Goal: Task Accomplishment & Management: Complete application form

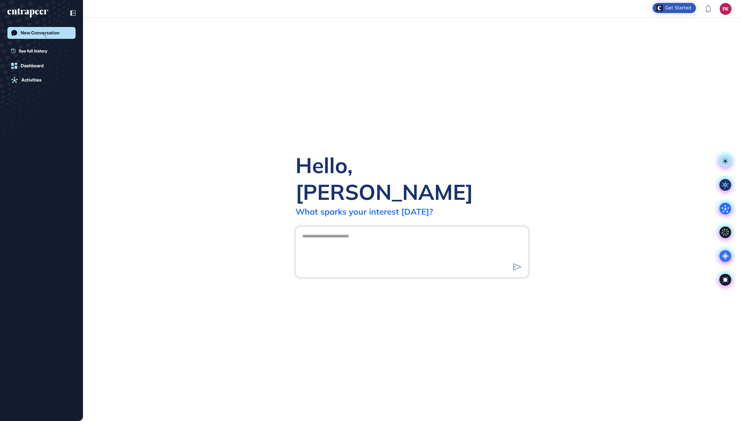
scroll to position [1, 1]
click at [726, 259] on icon at bounding box center [725, 256] width 12 height 12
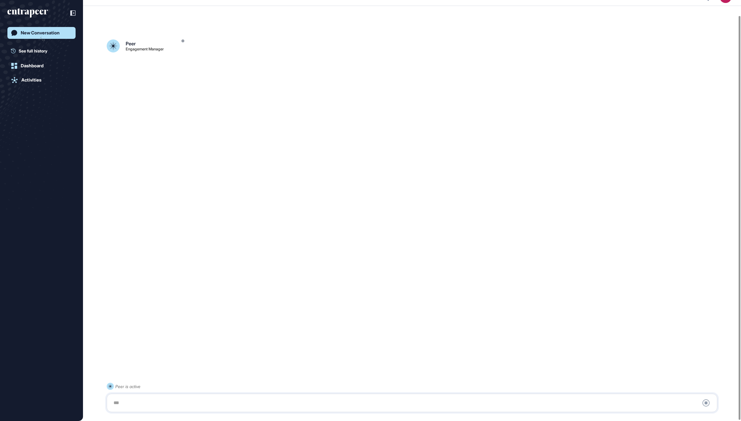
scroll to position [17, 0]
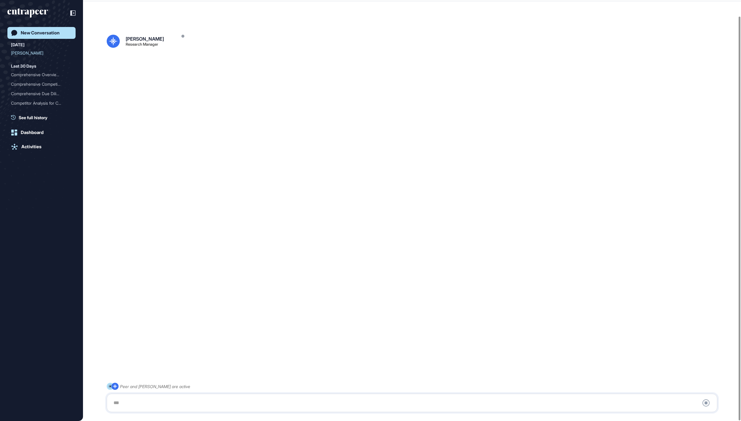
click at [344, 400] on div at bounding box center [412, 403] width 604 height 12
click at [323, 402] on div at bounding box center [412, 403] width 604 height 12
click at [265, 401] on div at bounding box center [412, 403] width 604 height 12
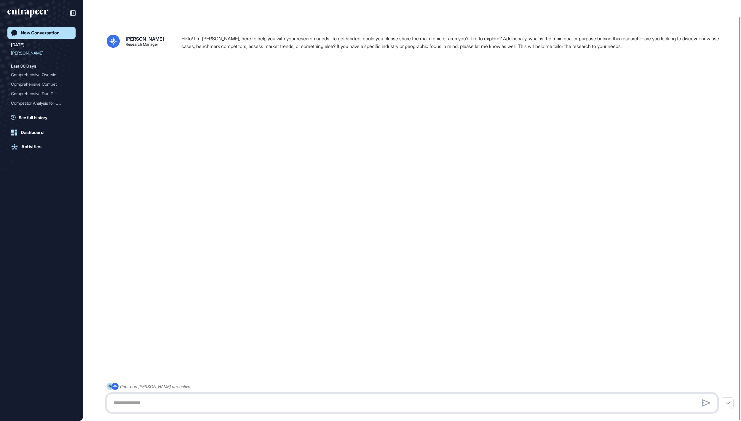
click at [139, 401] on textarea at bounding box center [412, 403] width 604 height 12
paste textarea "**********"
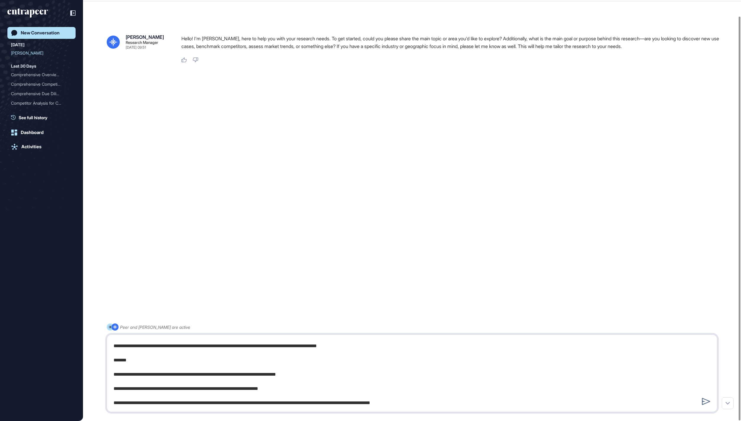
click at [201, 375] on textarea at bounding box center [411, 372] width 603 height 71
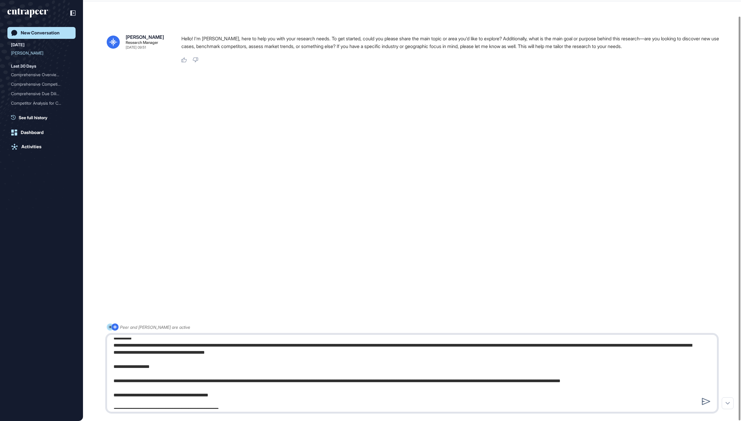
scroll to position [1, 0]
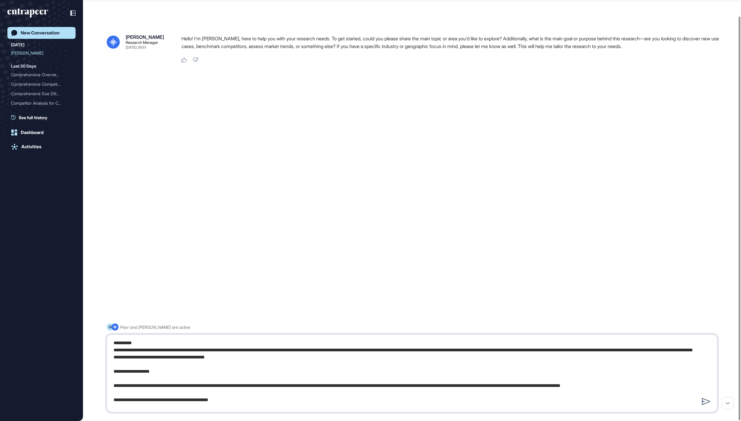
click at [346, 387] on textarea at bounding box center [411, 372] width 603 height 71
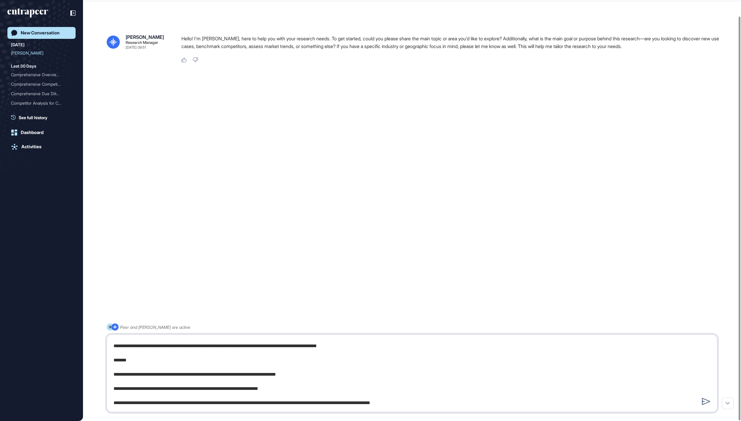
scroll to position [211, 0]
type textarea "**********"
click at [704, 403] on icon at bounding box center [705, 401] width 8 height 7
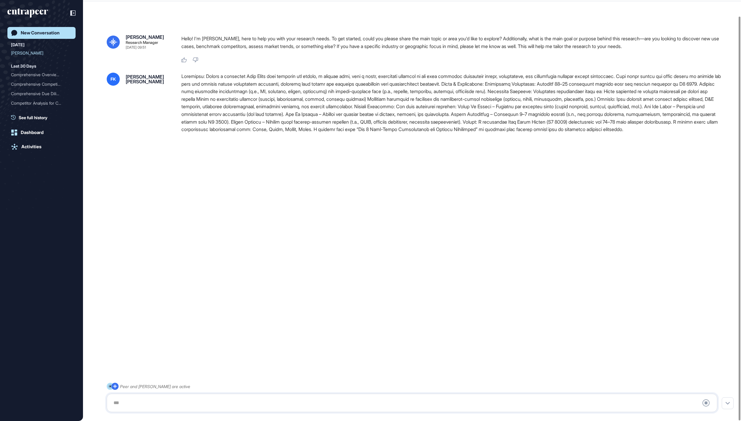
scroll to position [0, 0]
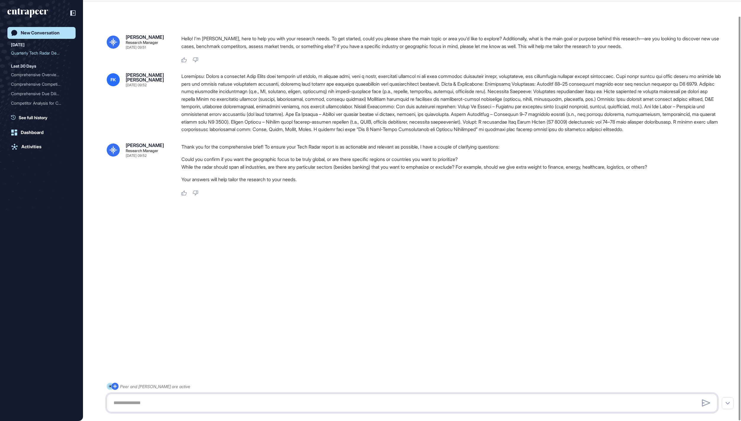
click at [217, 402] on textarea at bounding box center [411, 403] width 603 height 12
type textarea "**********"
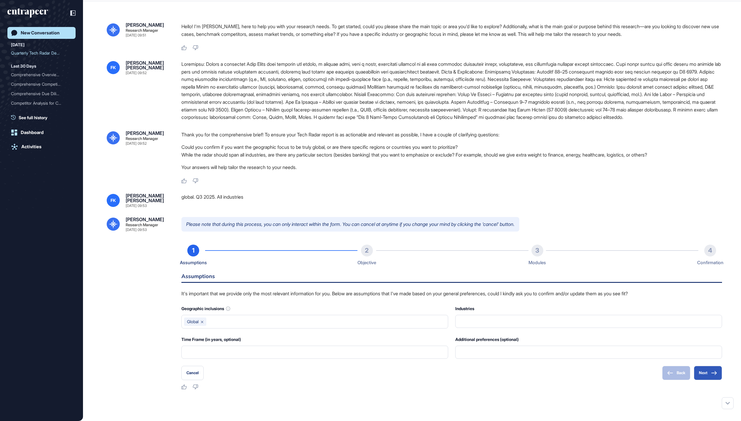
scroll to position [107, 0]
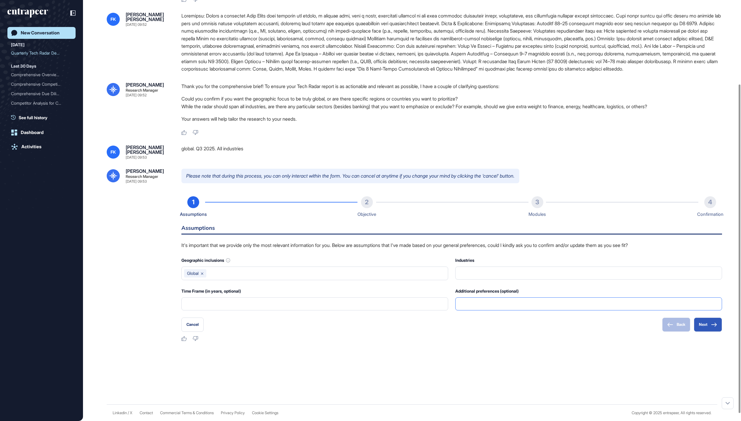
click at [520, 308] on input "text" at bounding box center [588, 303] width 259 height 12
type input "**********"
click at [703, 331] on button "Next" at bounding box center [707, 324] width 28 height 14
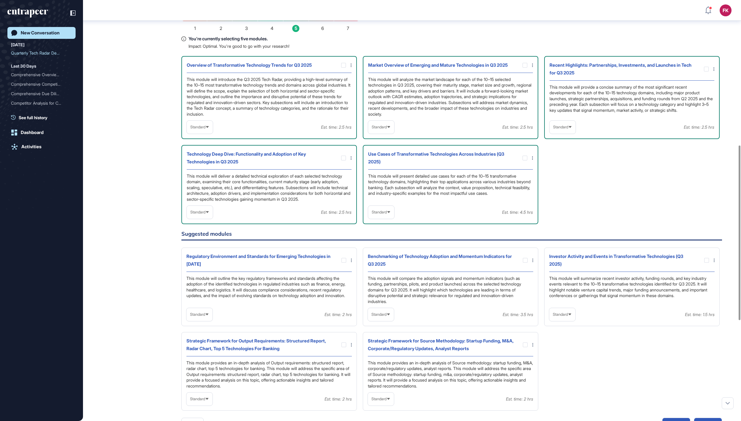
scroll to position [355, 0]
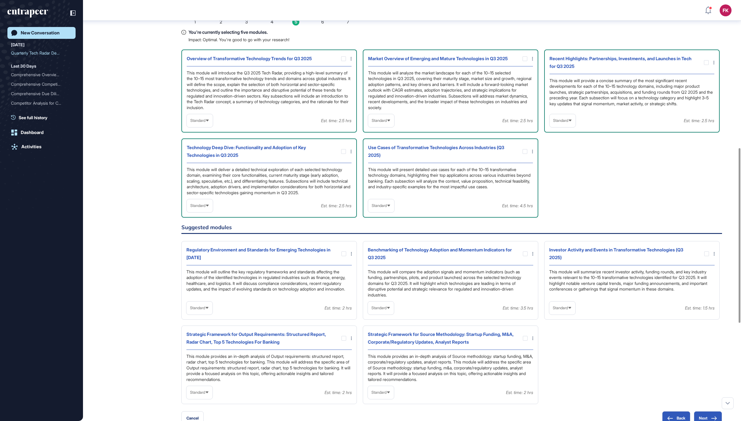
click at [205, 123] on span "Standard" at bounding box center [197, 120] width 15 height 4
click at [210, 141] on li "High-Level" at bounding box center [199, 135] width 23 height 12
click at [394, 126] on div "Standard" at bounding box center [381, 121] width 26 height 12
click at [570, 126] on div "Standard" at bounding box center [562, 121] width 26 height 12
click at [574, 164] on li "In-depth" at bounding box center [562, 159] width 23 height 12
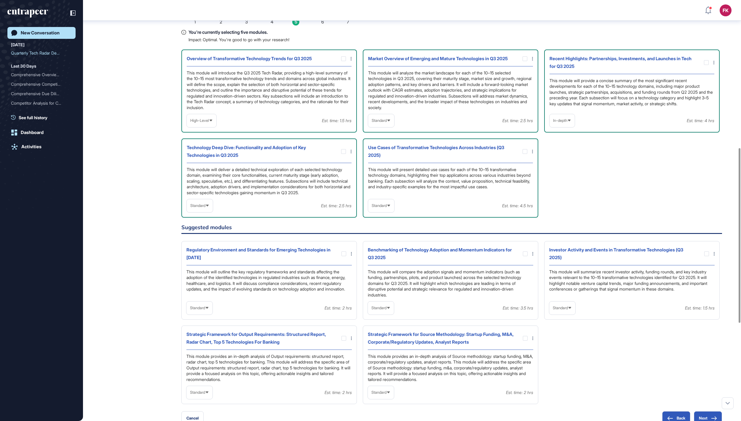
click at [387, 208] on span "Standard" at bounding box center [378, 205] width 15 height 4
click at [377, 249] on li "In-depth" at bounding box center [381, 244] width 23 height 12
click at [205, 208] on span "Standard" at bounding box center [197, 205] width 15 height 4
click at [211, 249] on li "In-depth" at bounding box center [199, 244] width 23 height 12
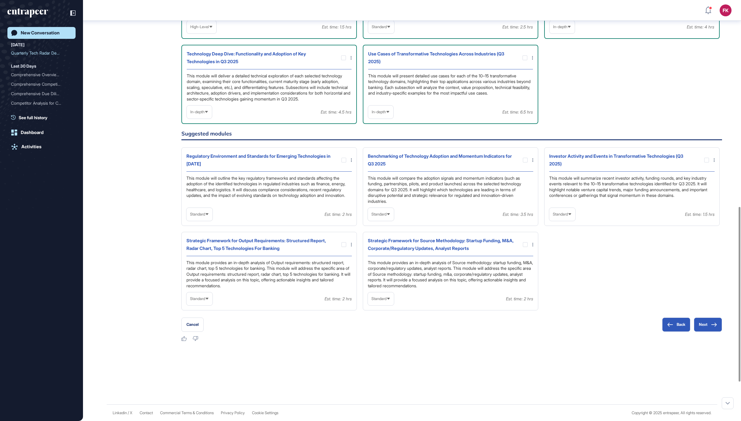
scroll to position [497, 0]
click at [559, 220] on div "Standard" at bounding box center [562, 214] width 26 height 12
click at [558, 258] on li "In-depth" at bounding box center [562, 252] width 23 height 12
click at [705, 162] on div at bounding box center [706, 160] width 5 height 5
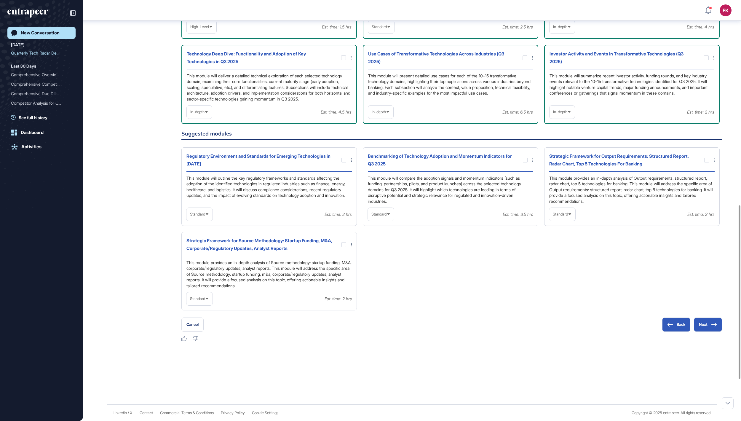
click at [567, 216] on span "Standard" at bounding box center [559, 214] width 15 height 4
click at [564, 258] on li "In-depth" at bounding box center [562, 252] width 23 height 12
click at [705, 162] on div at bounding box center [706, 160] width 5 height 5
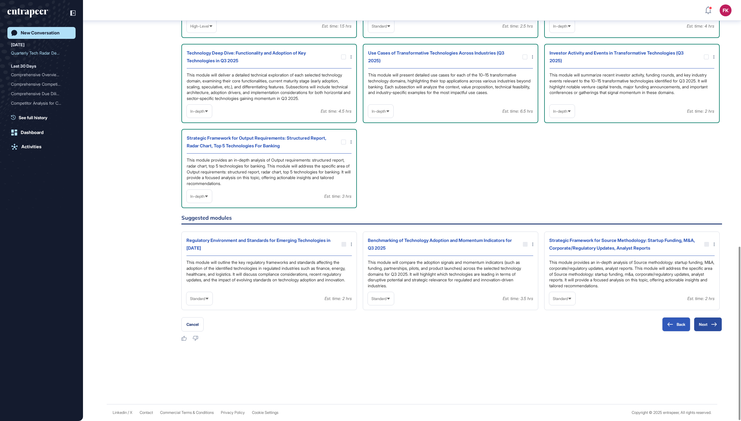
click at [699, 329] on button "Next" at bounding box center [707, 324] width 28 height 14
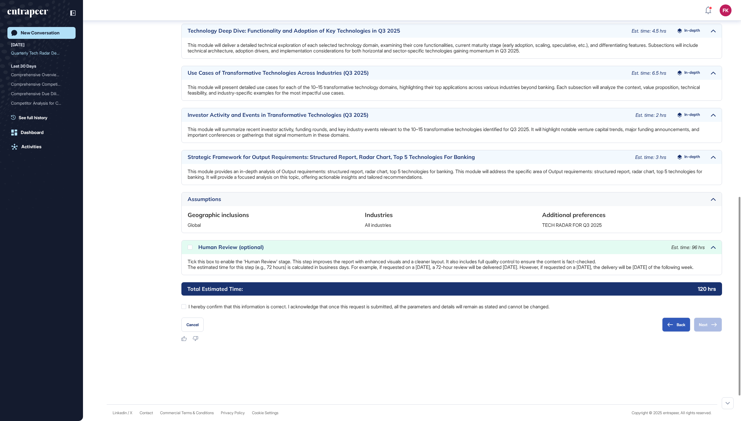
scroll to position [471, 0]
click at [254, 306] on label "I hereby confirm that this information is correct. I acknowledge that once this…" at bounding box center [451, 306] width 540 height 8
click at [0, 0] on icon at bounding box center [0, 0] width 0 height 0
click at [707, 325] on button "Next" at bounding box center [707, 324] width 28 height 14
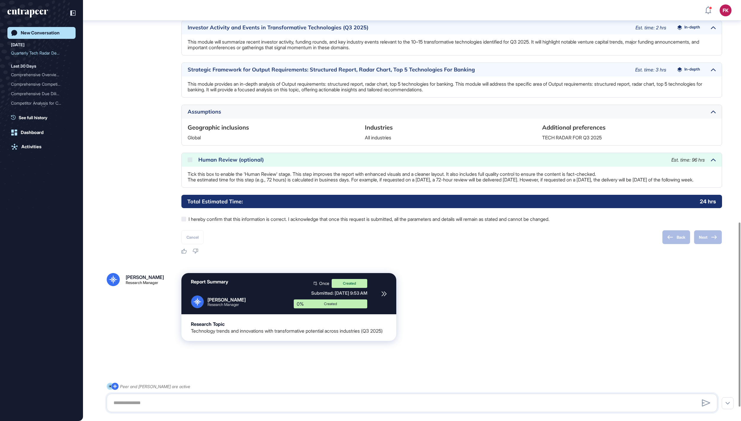
scroll to position [538, 0]
